Goal: Information Seeking & Learning: Learn about a topic

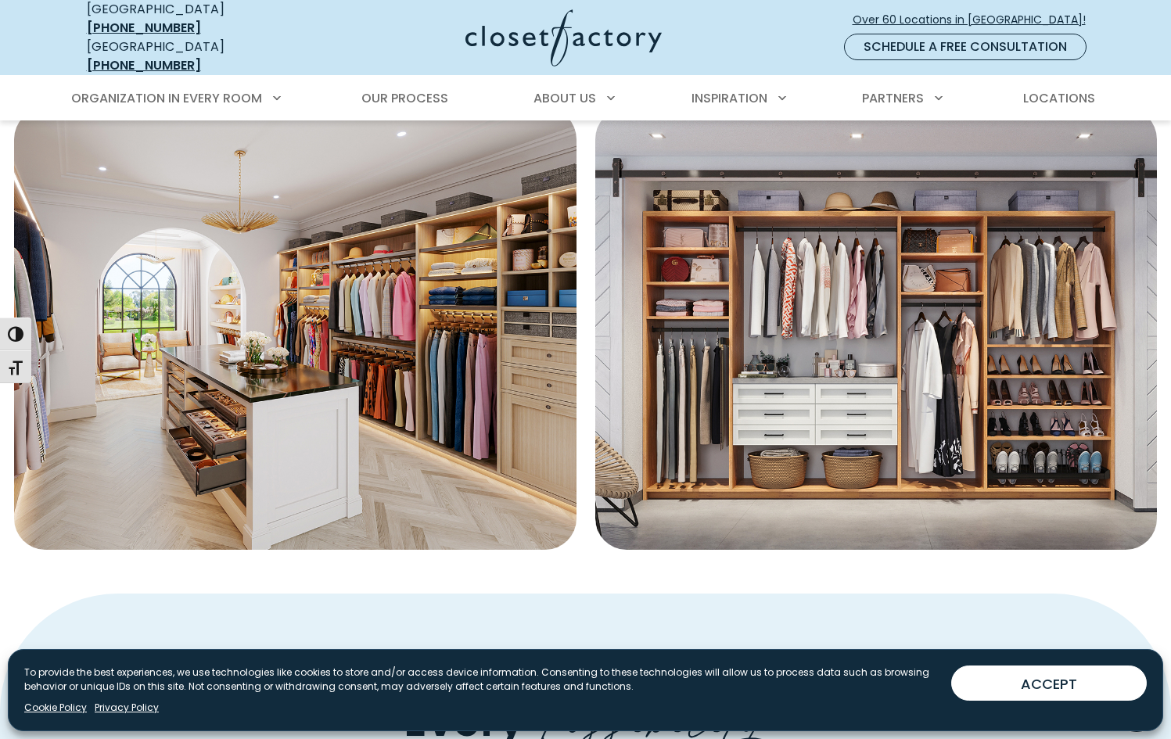
scroll to position [571, 0]
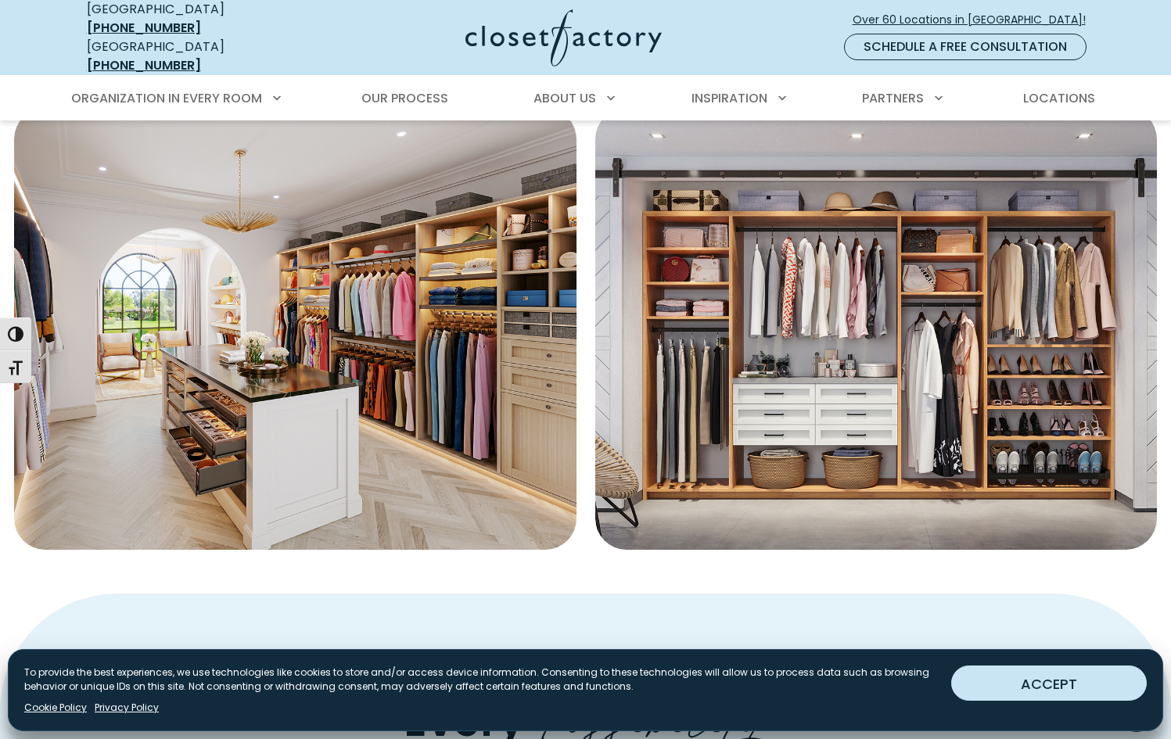
click at [1034, 681] on button "ACCEPT" at bounding box center [1050, 683] width 196 height 35
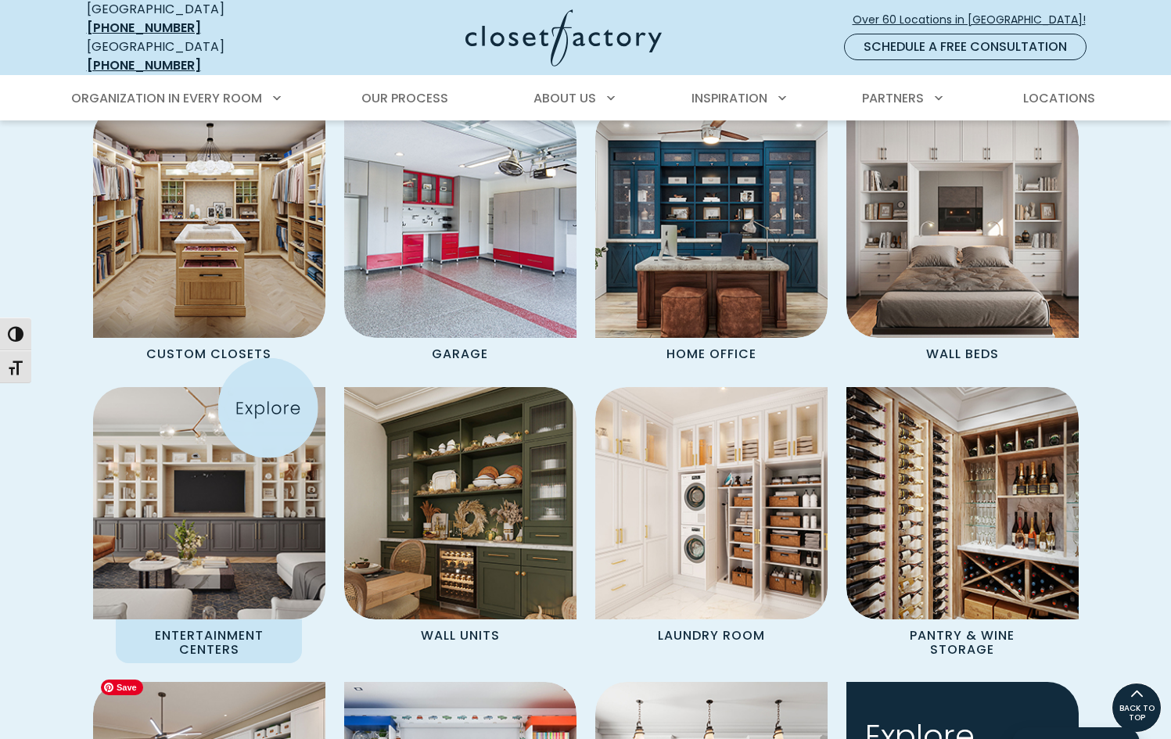
scroll to position [1336, 0]
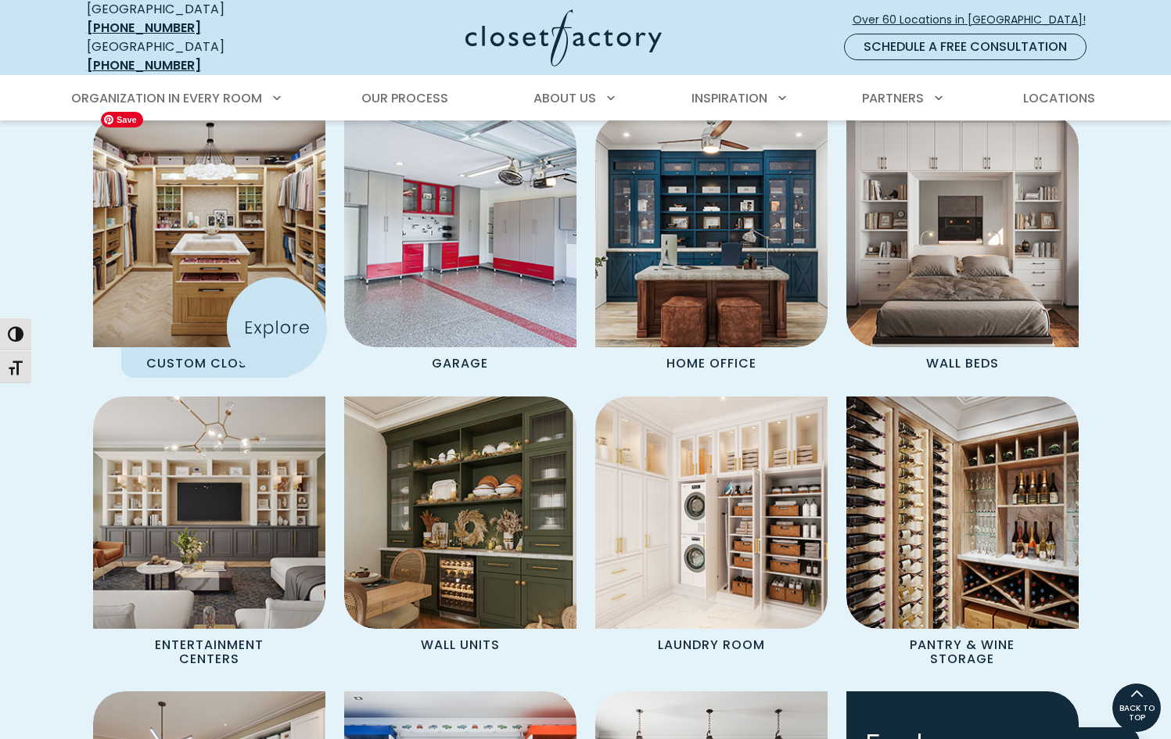
click at [279, 298] on img "Spaces Grid" at bounding box center [209, 231] width 256 height 256
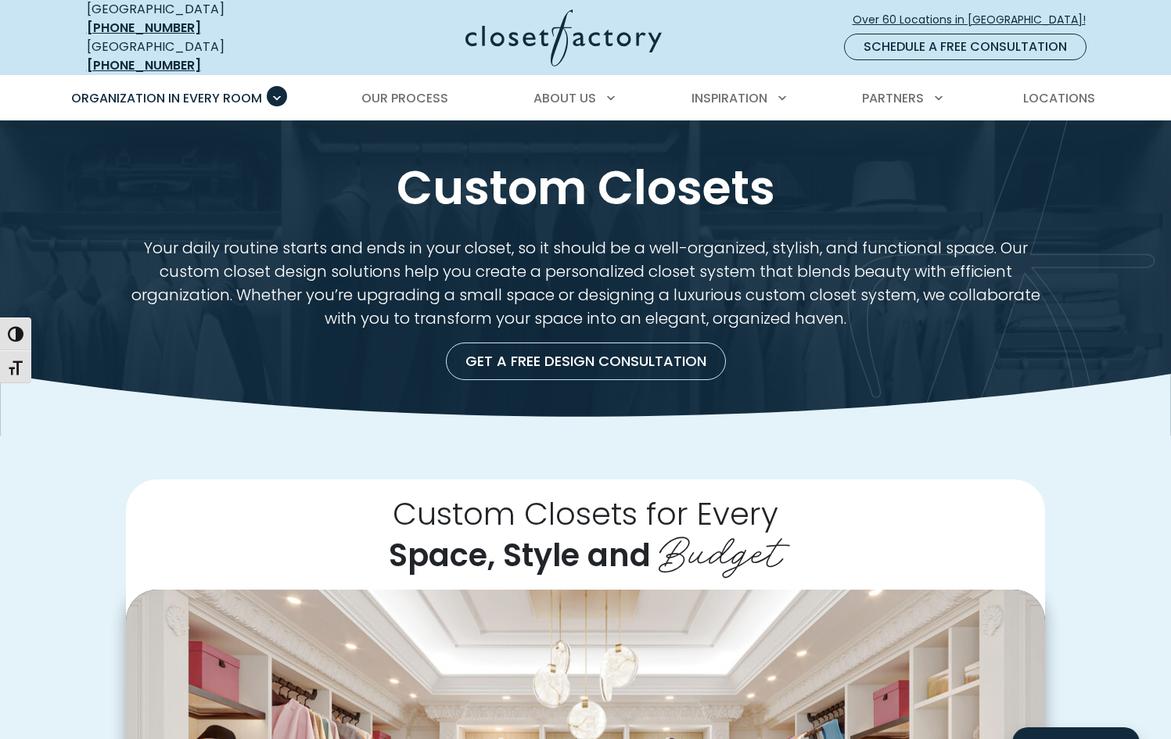
scroll to position [2, 0]
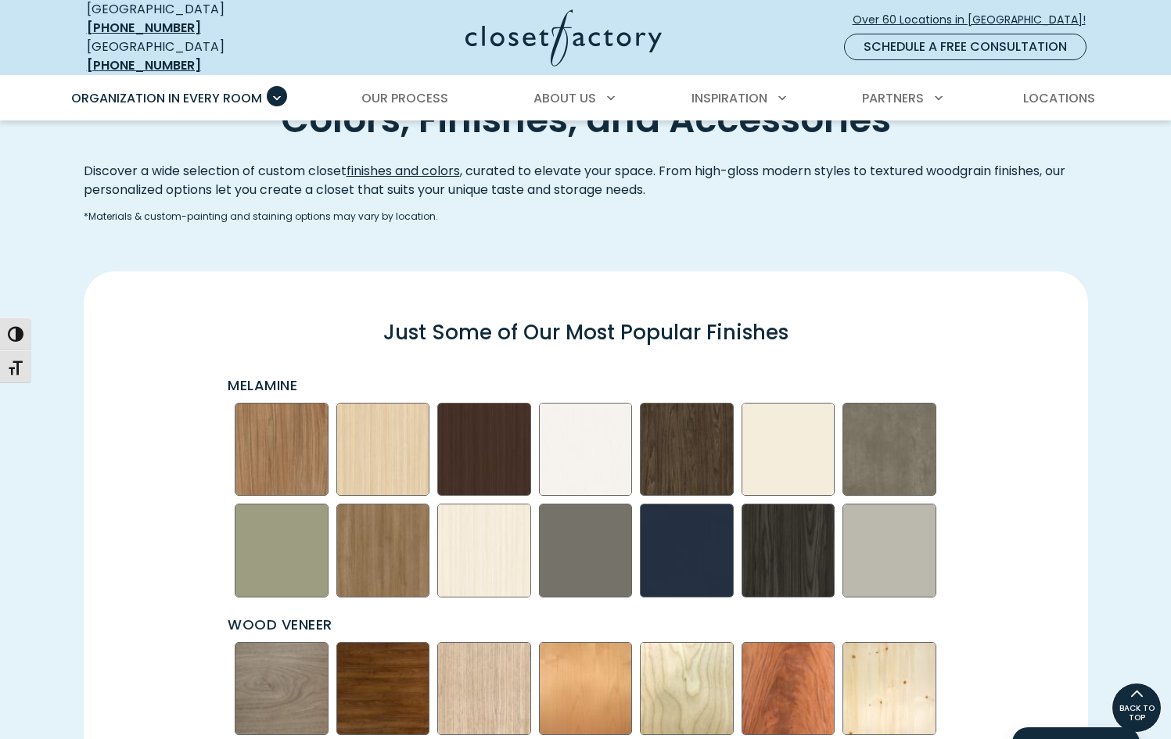
click at [300, 437] on img "Swatch Grid" at bounding box center [282, 450] width 94 height 94
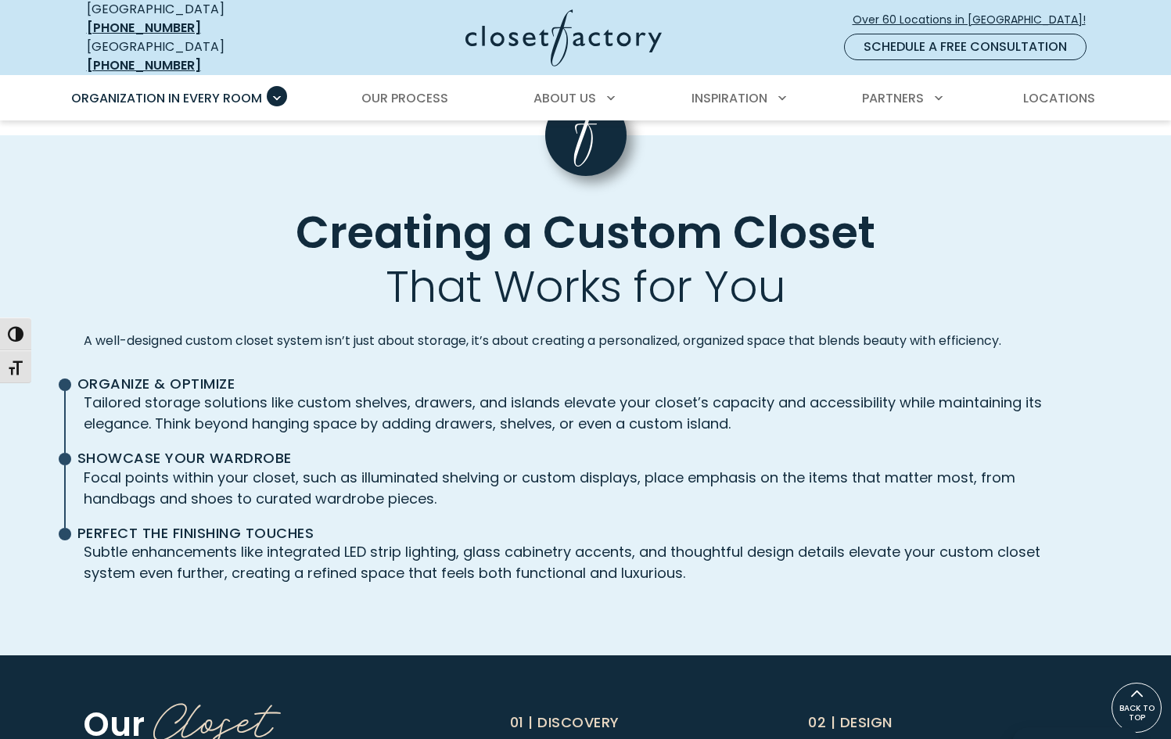
scroll to position [3382, 0]
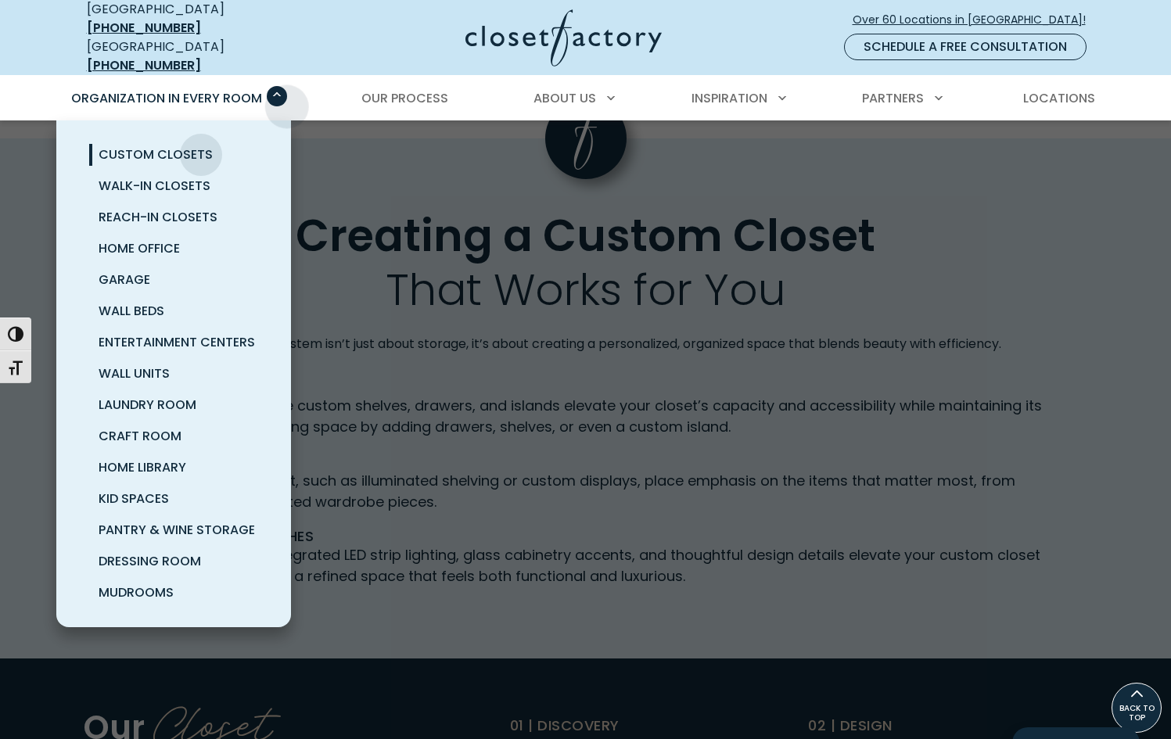
click at [283, 86] on span "Primary Menu" at bounding box center [277, 96] width 20 height 20
click at [176, 179] on span "Walk-In Closets" at bounding box center [155, 186] width 112 height 18
